Goal: Task Accomplishment & Management: Use online tool/utility

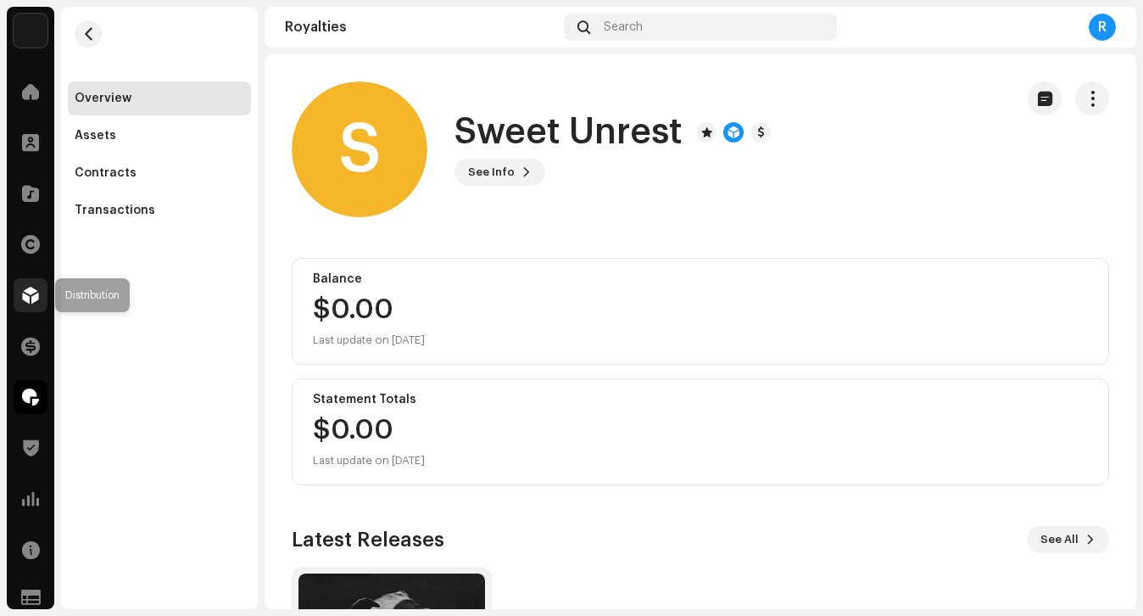
click at [25, 296] on span at bounding box center [30, 295] width 17 height 14
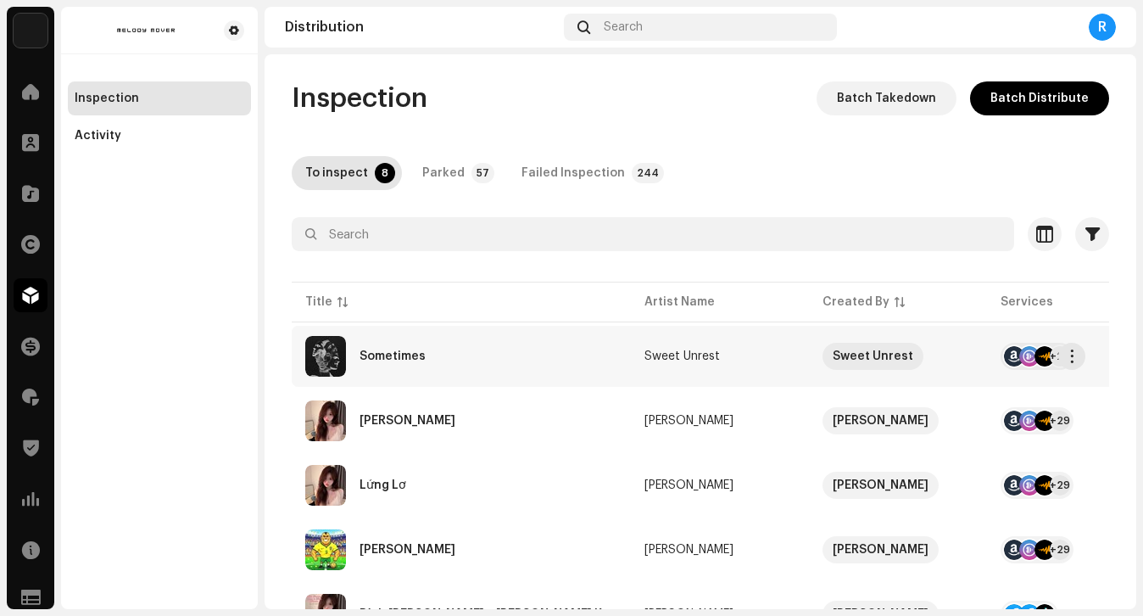
click at [521, 365] on div "Sometimes" at bounding box center [461, 356] width 312 height 41
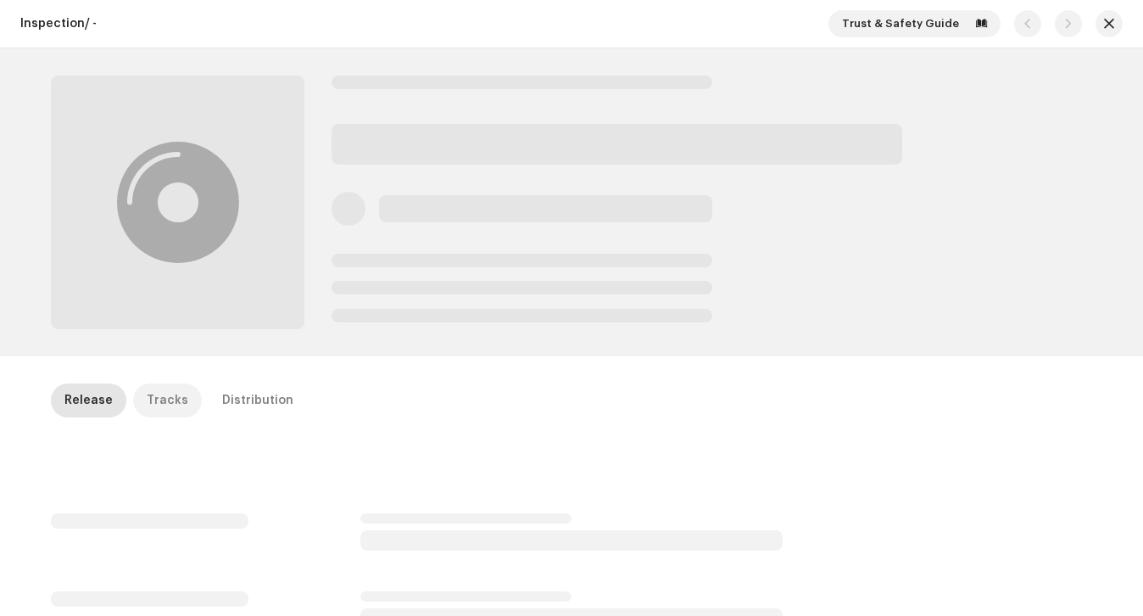
click at [148, 409] on div "Tracks" at bounding box center [168, 400] width 42 height 34
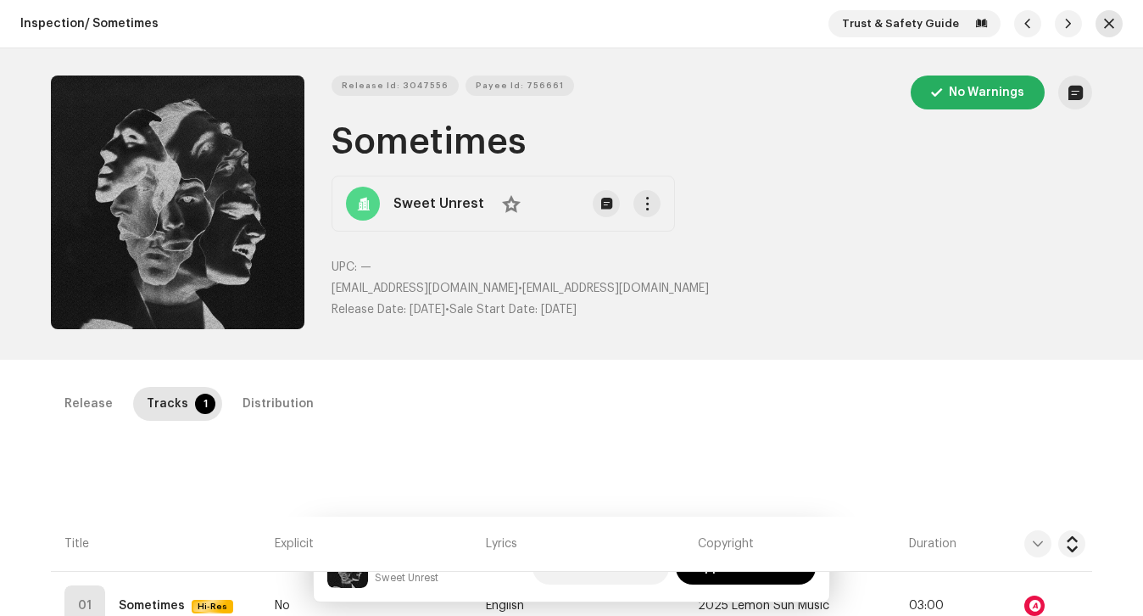
click at [1106, 31] on button "button" at bounding box center [1108, 23] width 27 height 27
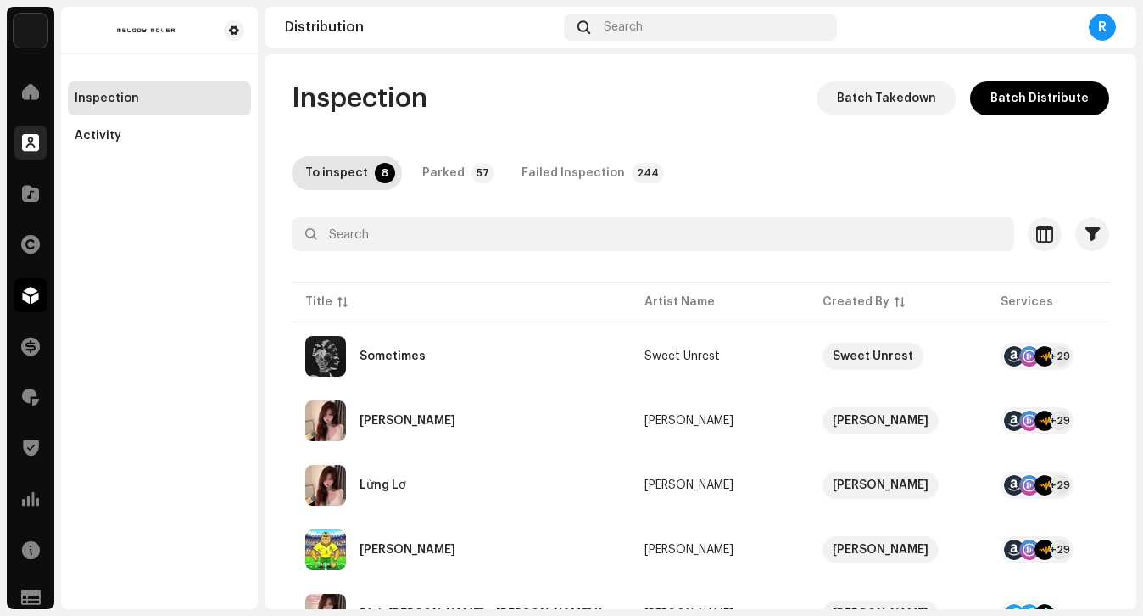
click at [28, 136] on span at bounding box center [30, 143] width 17 height 14
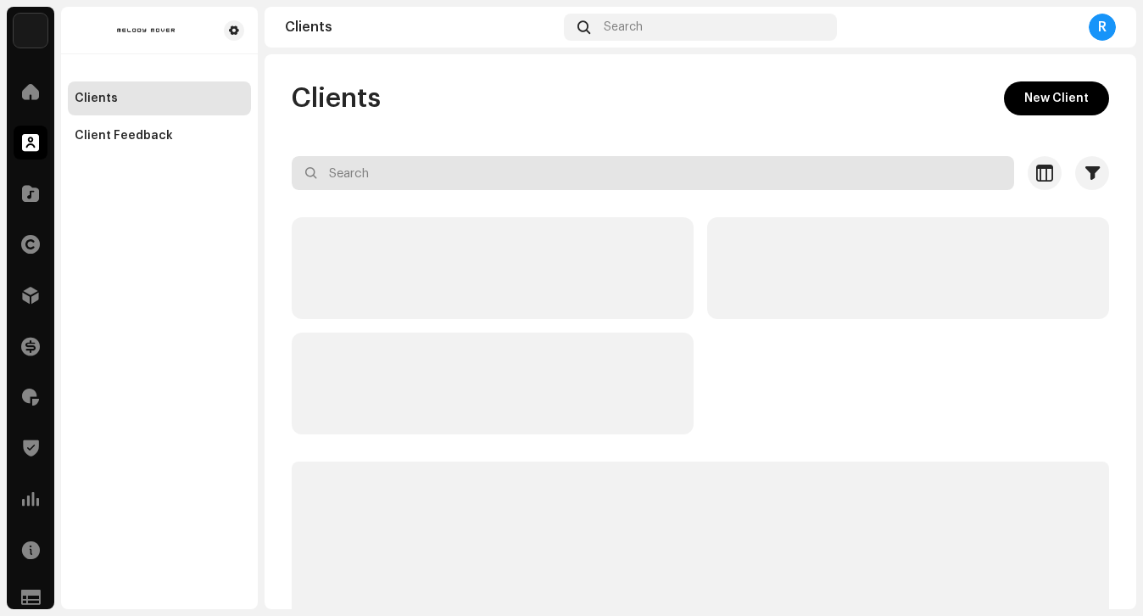
click at [443, 179] on input "text" at bounding box center [653, 173] width 722 height 34
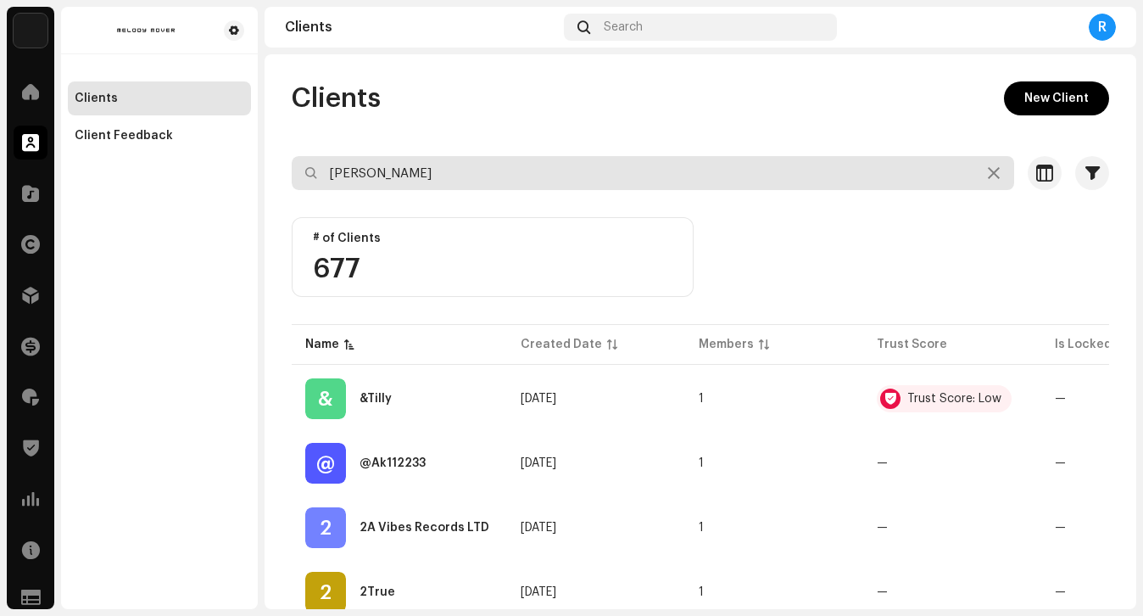
type input "[PERSON_NAME]"
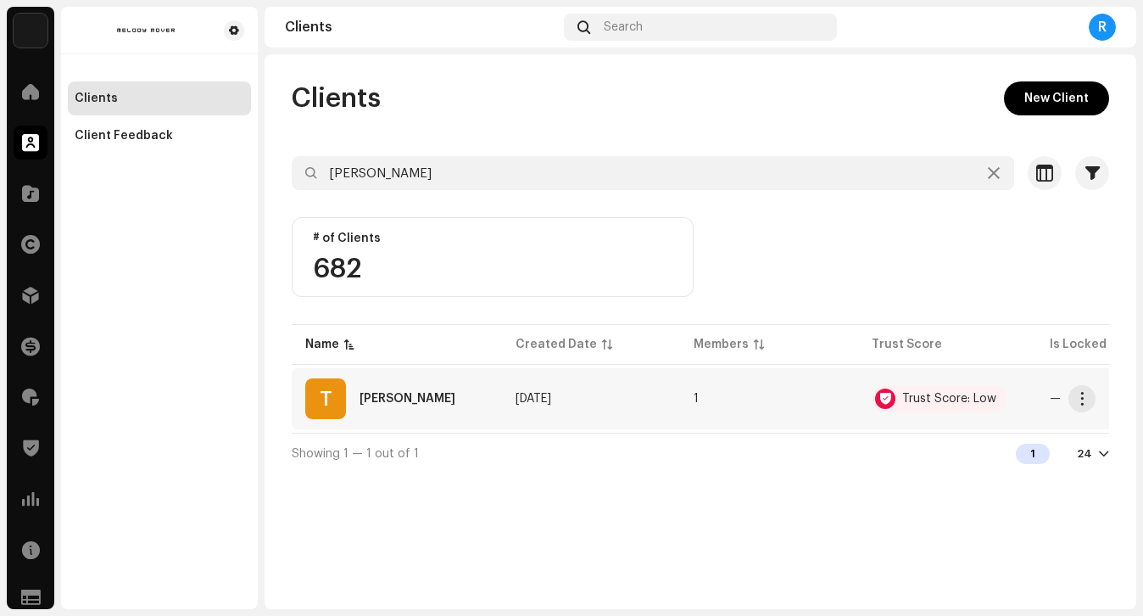
click at [430, 426] on td "[PERSON_NAME]" at bounding box center [397, 398] width 210 height 61
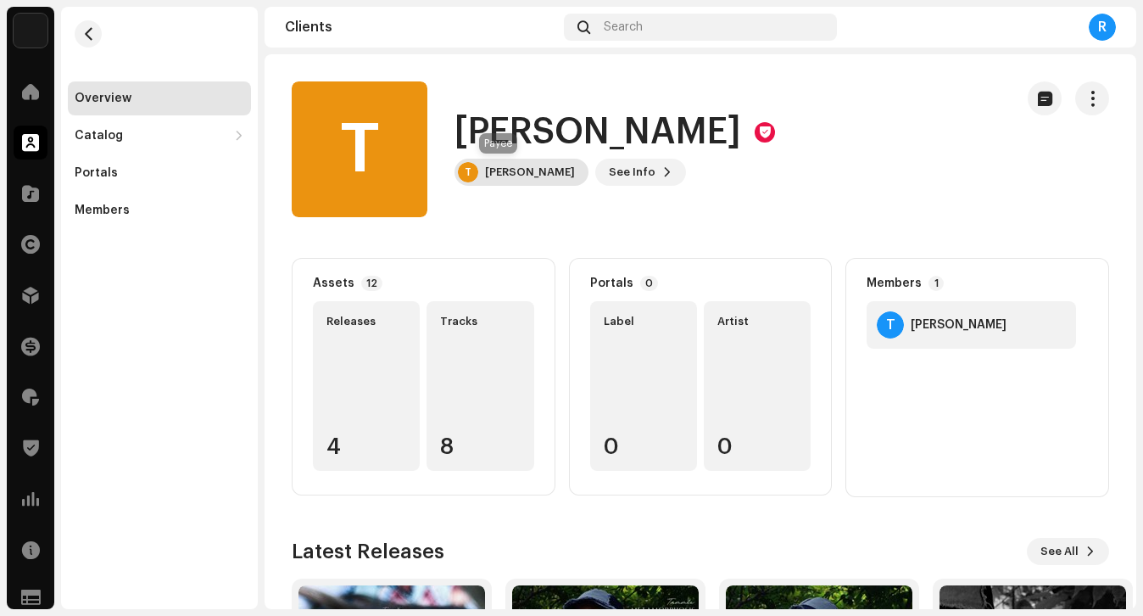
click at [497, 170] on div "[PERSON_NAME]" at bounding box center [530, 172] width 90 height 14
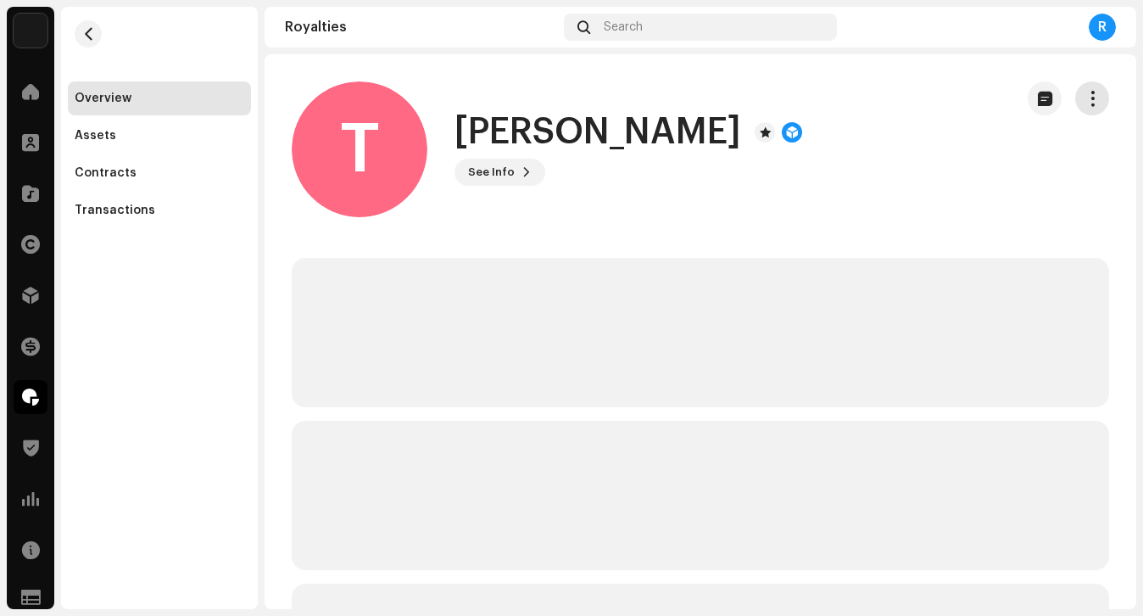
click at [1076, 109] on button "button" at bounding box center [1092, 98] width 34 height 34
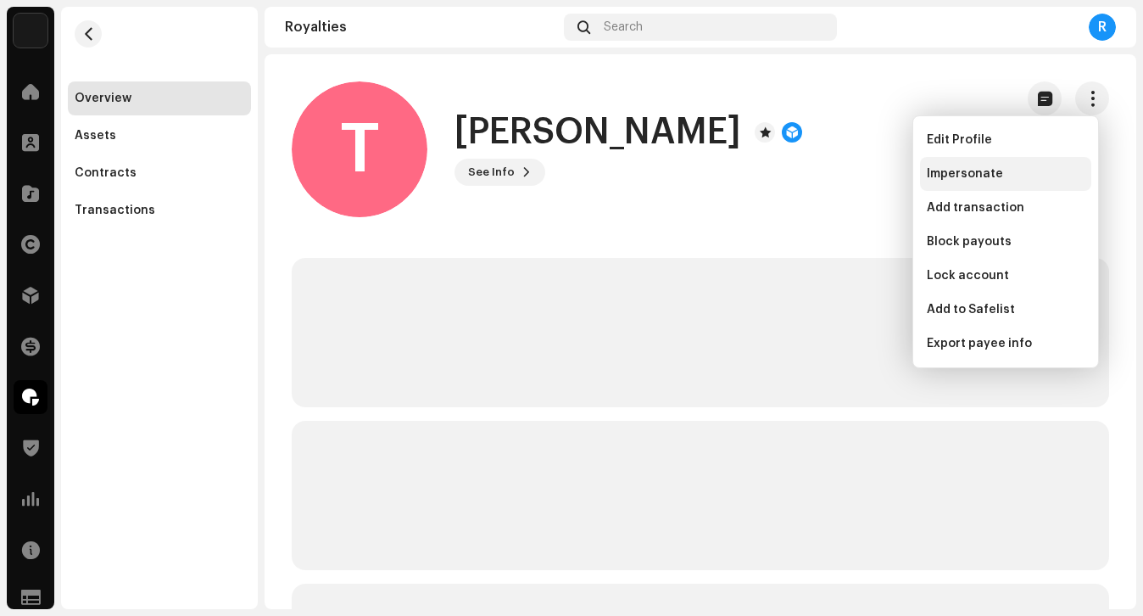
click at [1002, 175] on div "Impersonate" at bounding box center [1006, 174] width 158 height 14
